Goal: Find specific page/section: Find specific page/section

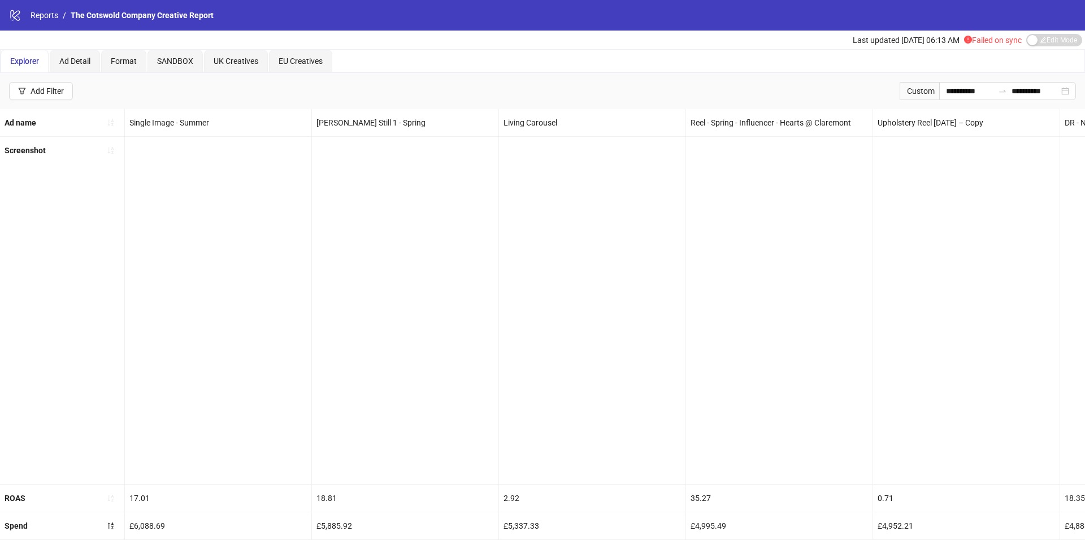
scroll to position [0, 2777]
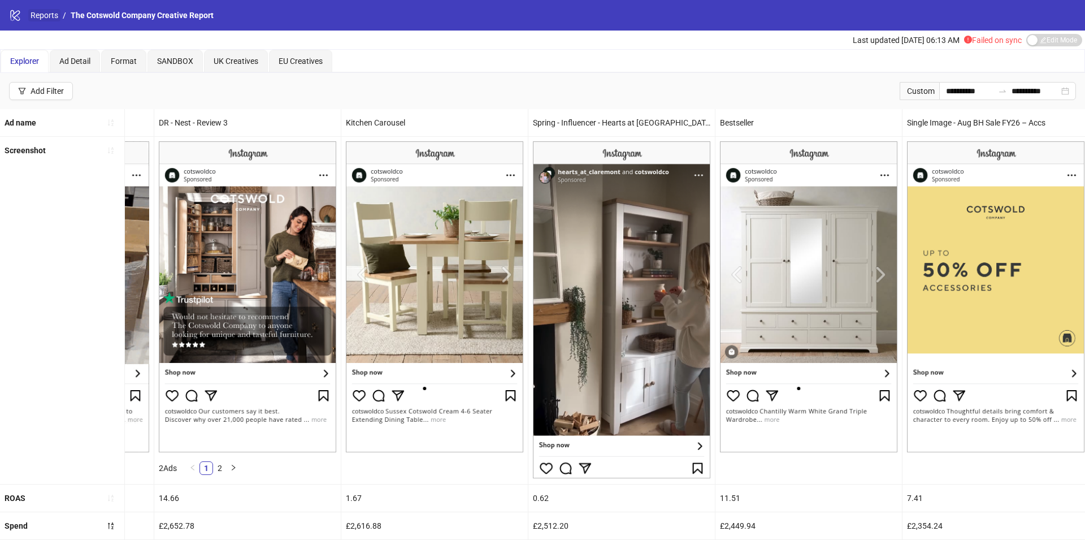
click at [45, 11] on link "Reports" at bounding box center [44, 15] width 32 height 12
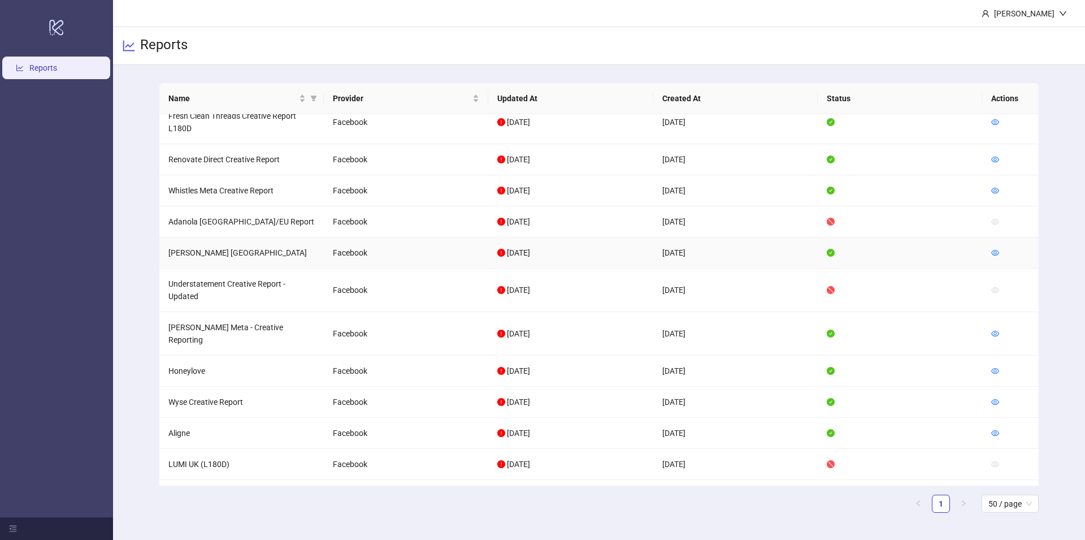
scroll to position [138, 0]
click at [995, 428] on icon "eye" at bounding box center [996, 432] width 8 height 8
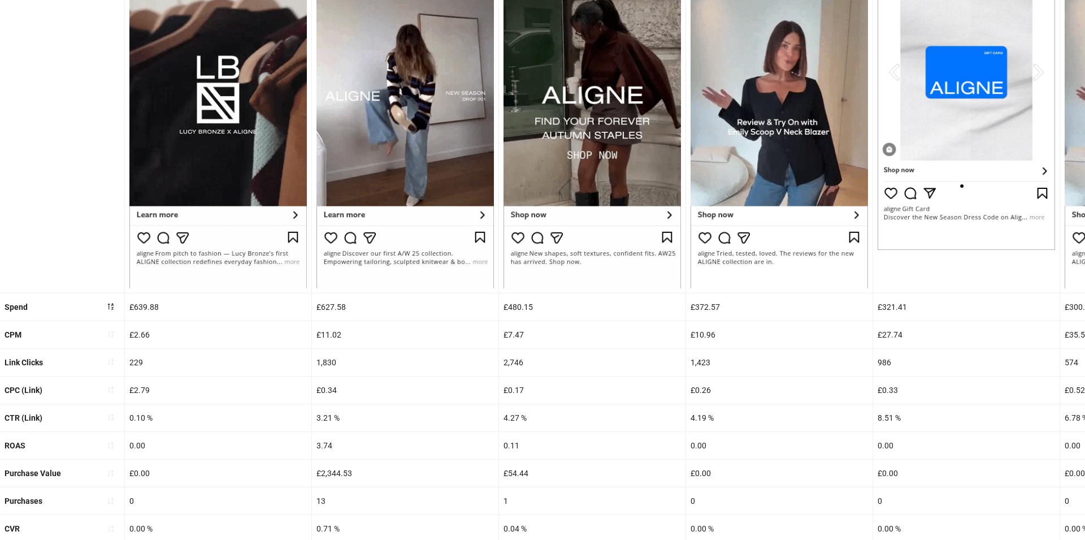
scroll to position [218, 0]
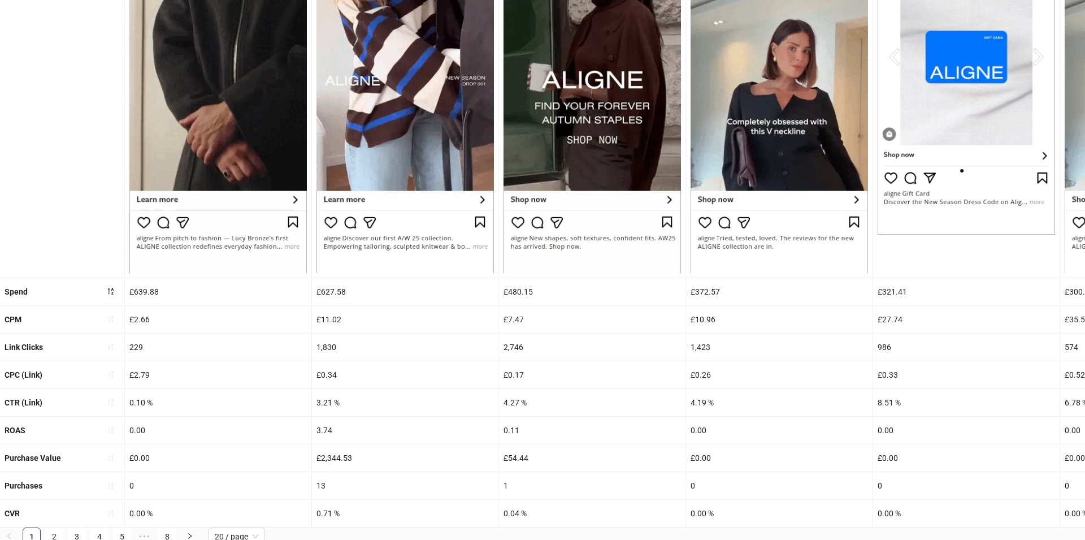
click at [107, 494] on div "Purchases" at bounding box center [62, 485] width 124 height 27
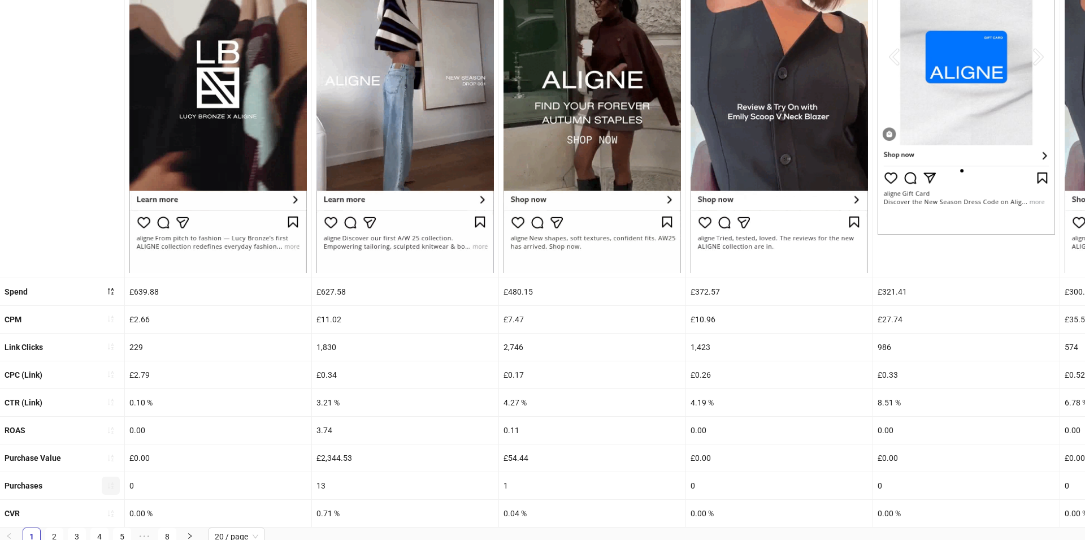
click at [109, 482] on icon "sort-ascending" at bounding box center [111, 486] width 8 height 8
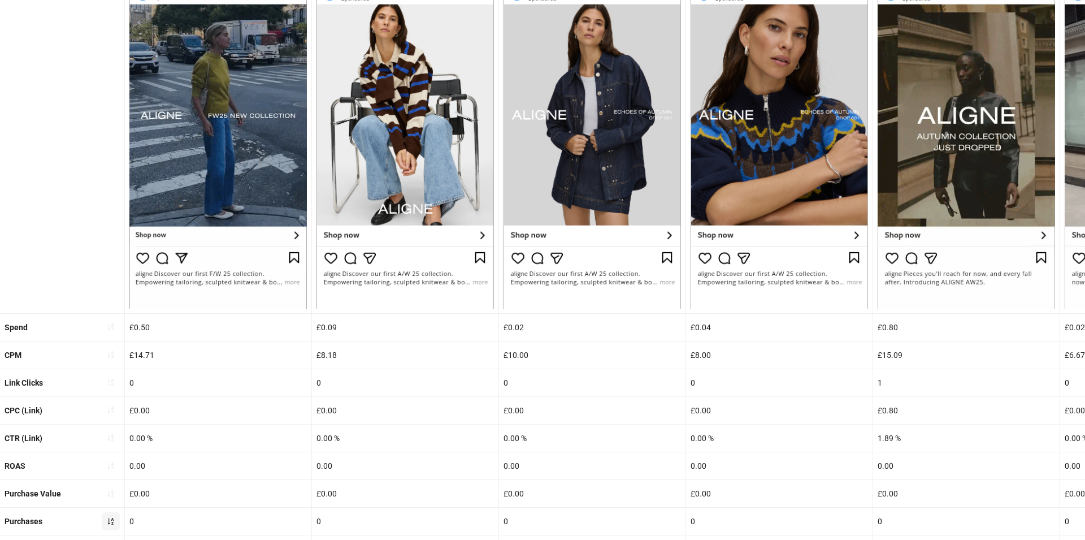
scroll to position [220, 0]
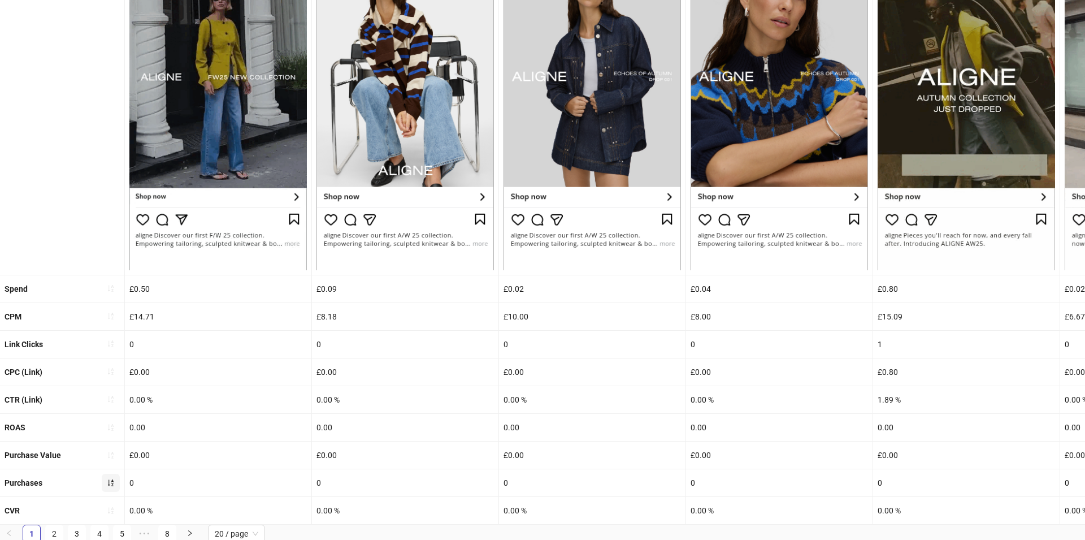
click at [109, 479] on icon "sort-ascending" at bounding box center [111, 483] width 8 height 8
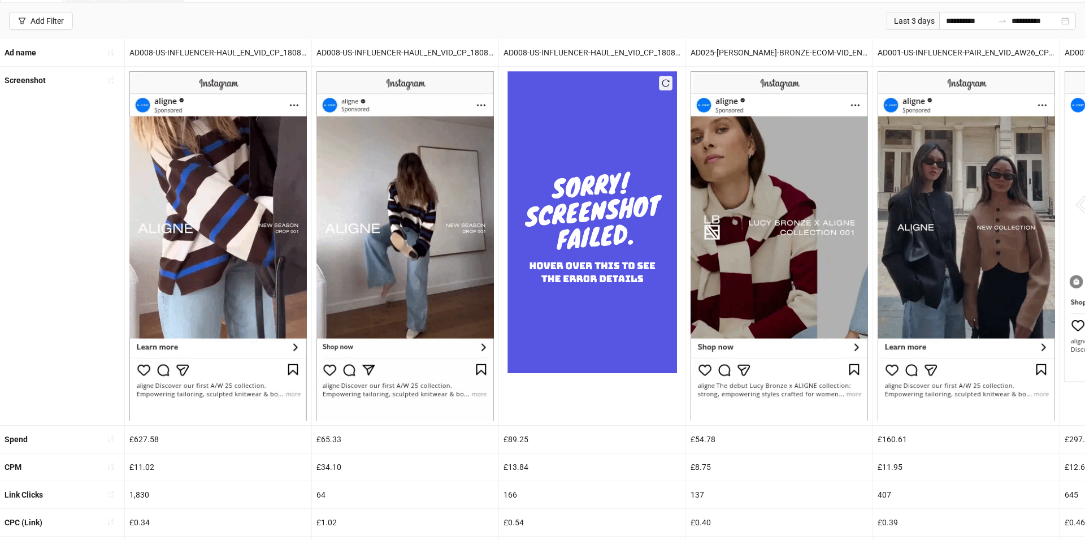
scroll to position [69, 0]
